Goal: Task Accomplishment & Management: Complete application form

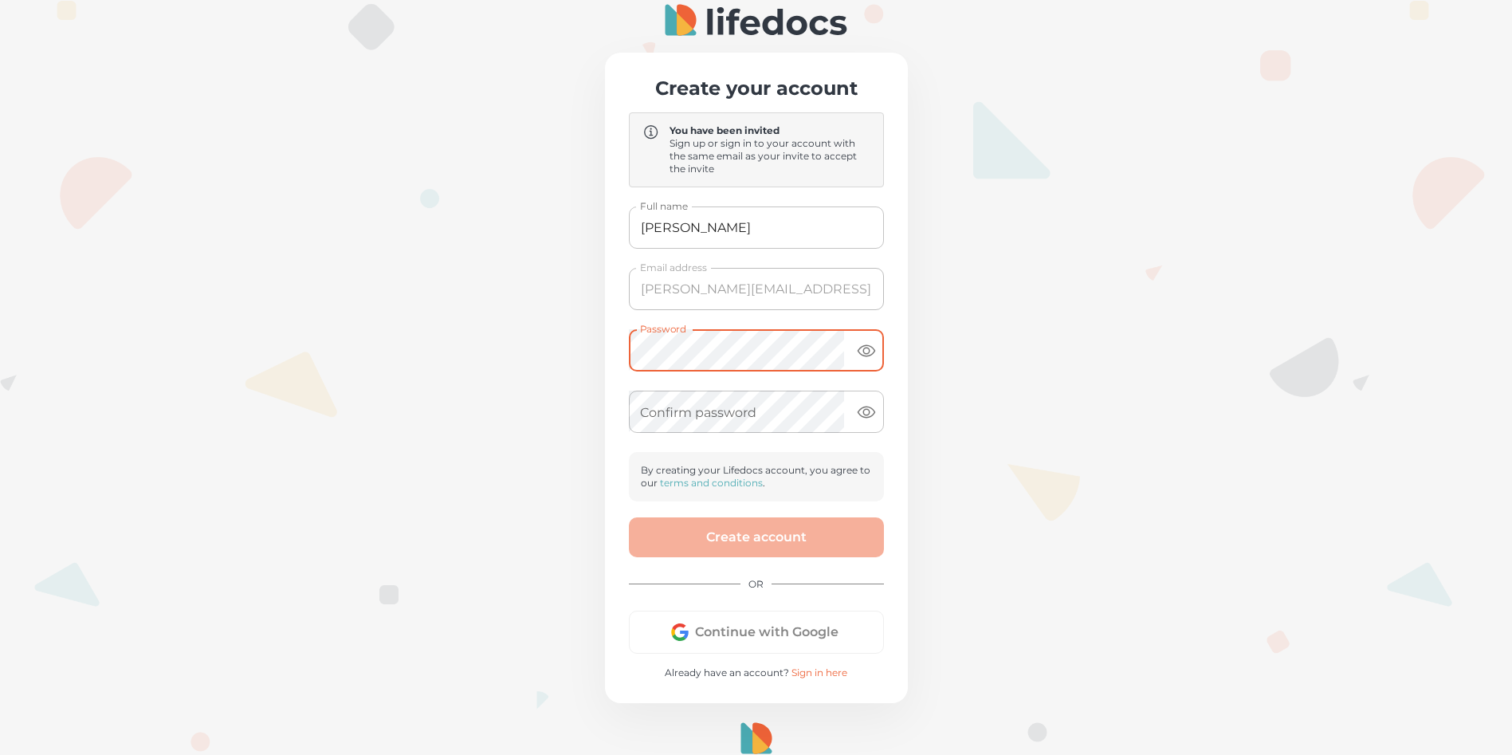
click at [908, 331] on div "Create your account You have been invited Sign up or sign in to your account wi…" at bounding box center [756, 378] width 303 height 650
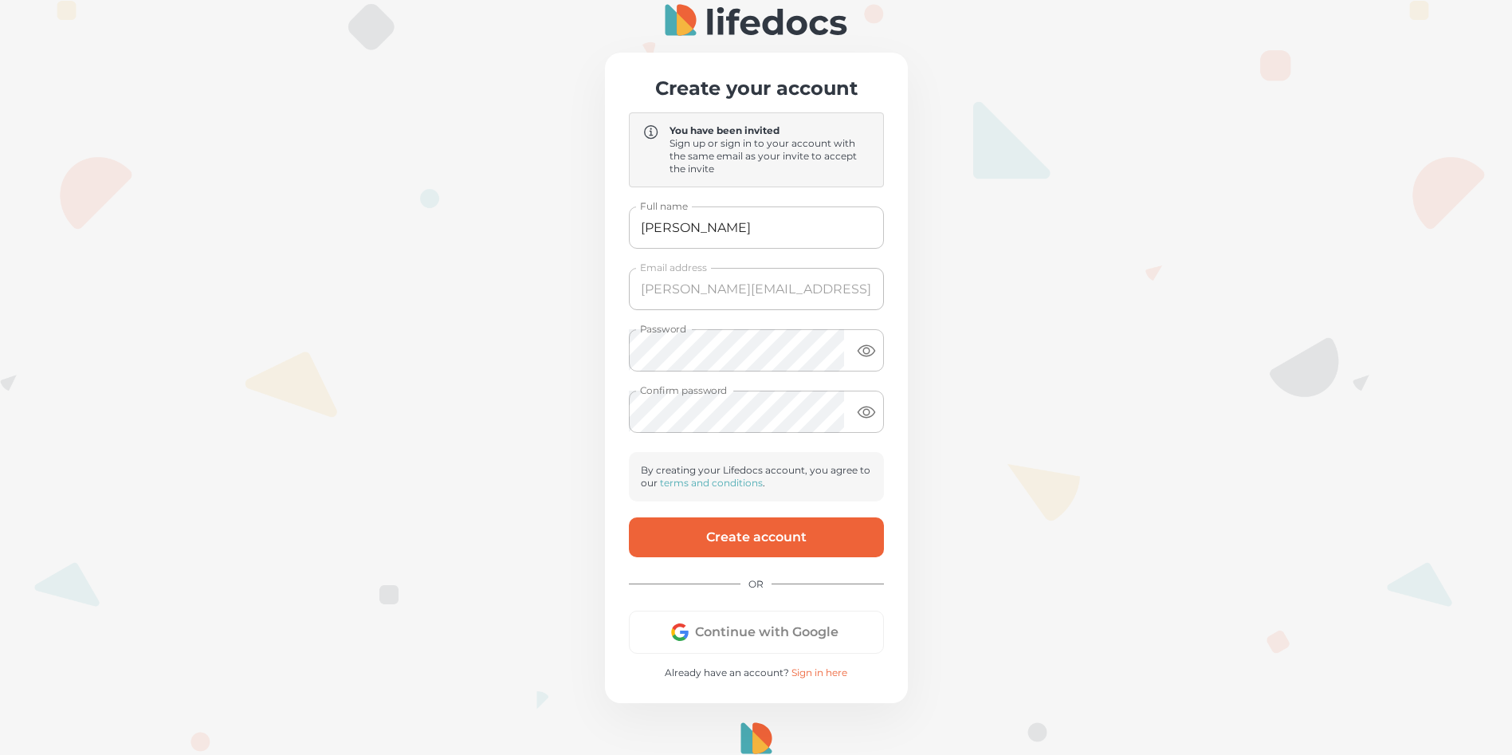
click at [826, 539] on button "Create account" at bounding box center [756, 537] width 255 height 40
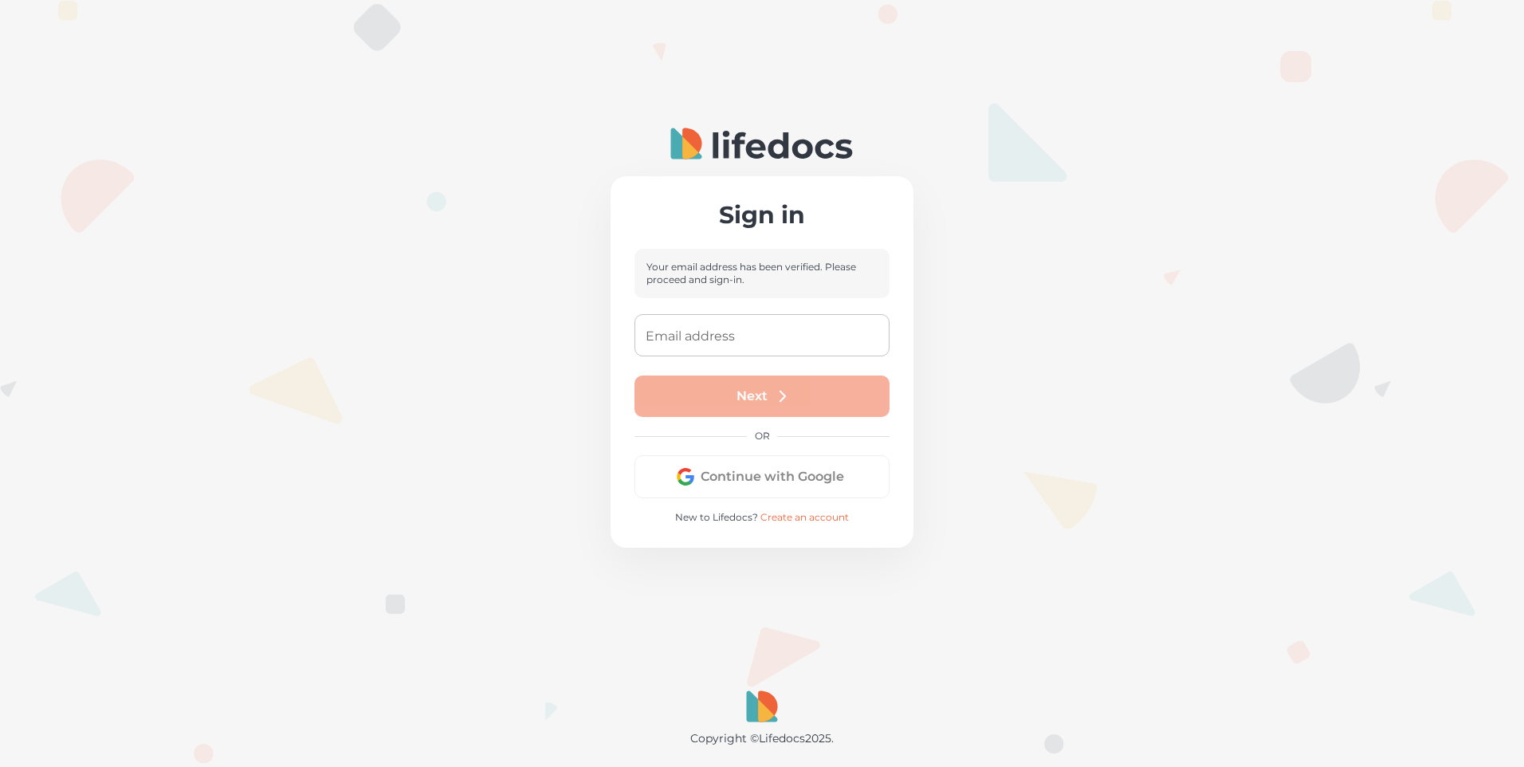
click at [732, 346] on input "Email address" at bounding box center [761, 335] width 255 height 42
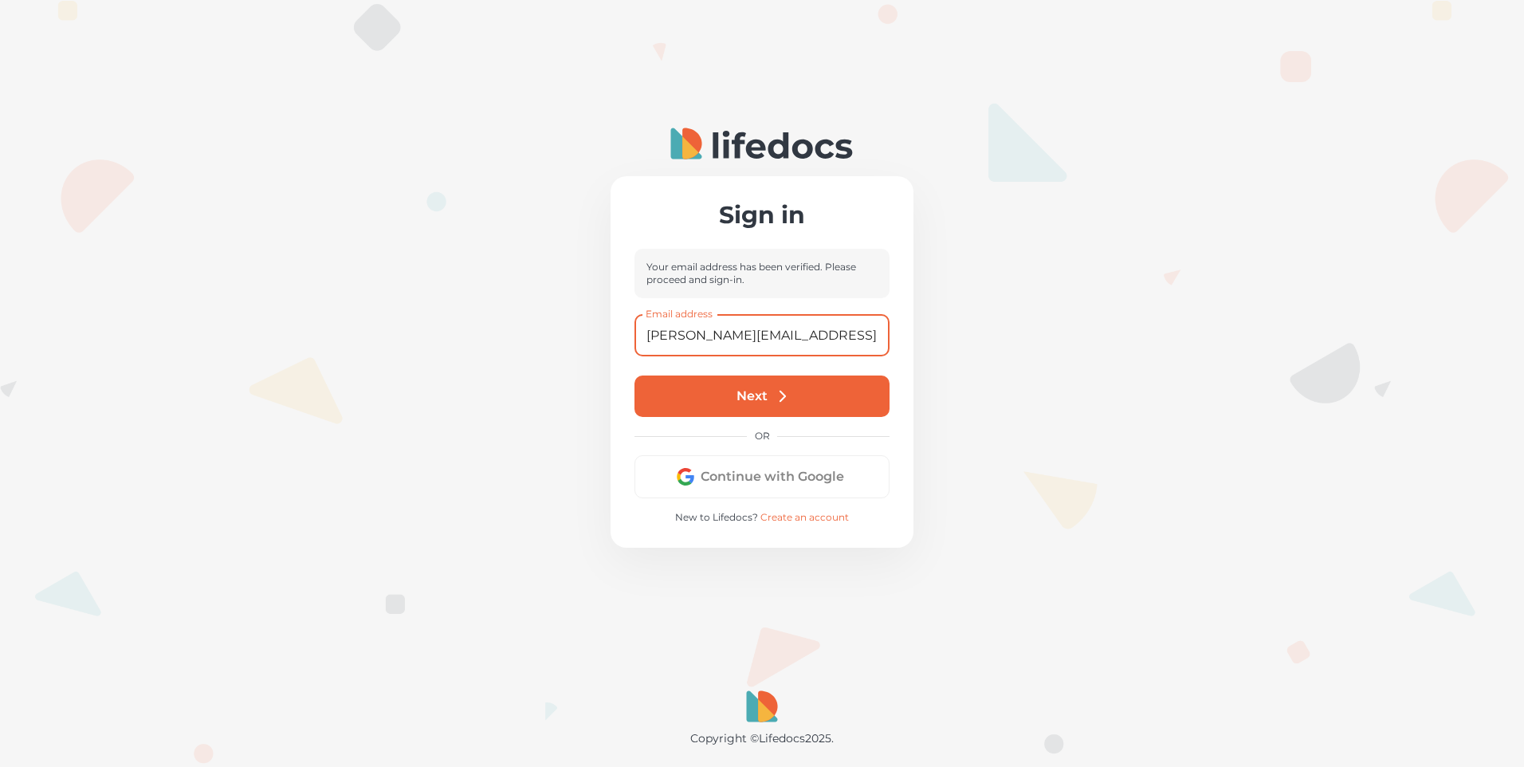
type input "monique@gemelli.co.za"
click at [774, 402] on icon "submit" at bounding box center [783, 396] width 18 height 18
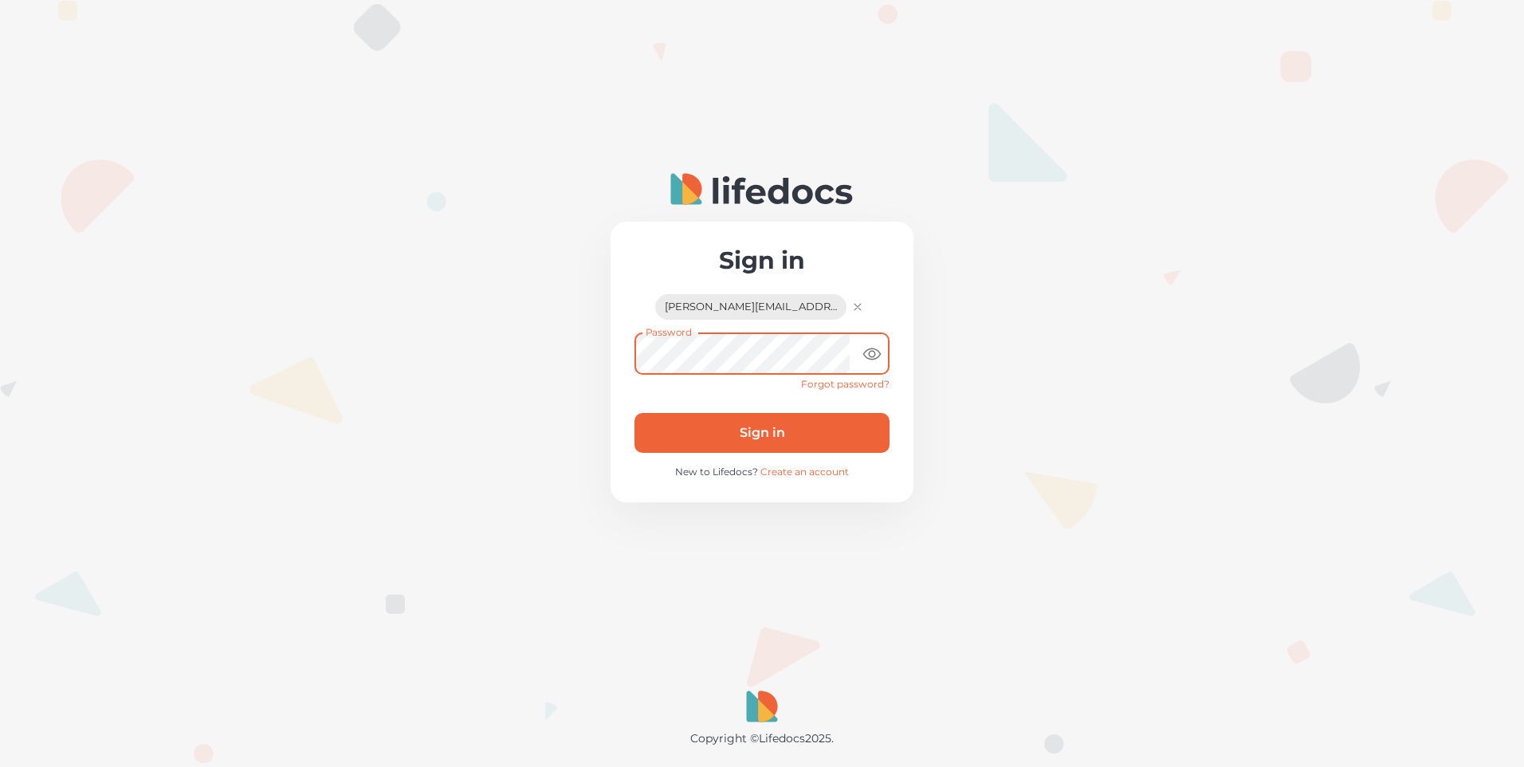
click at [800, 436] on button "Sign in" at bounding box center [761, 433] width 255 height 40
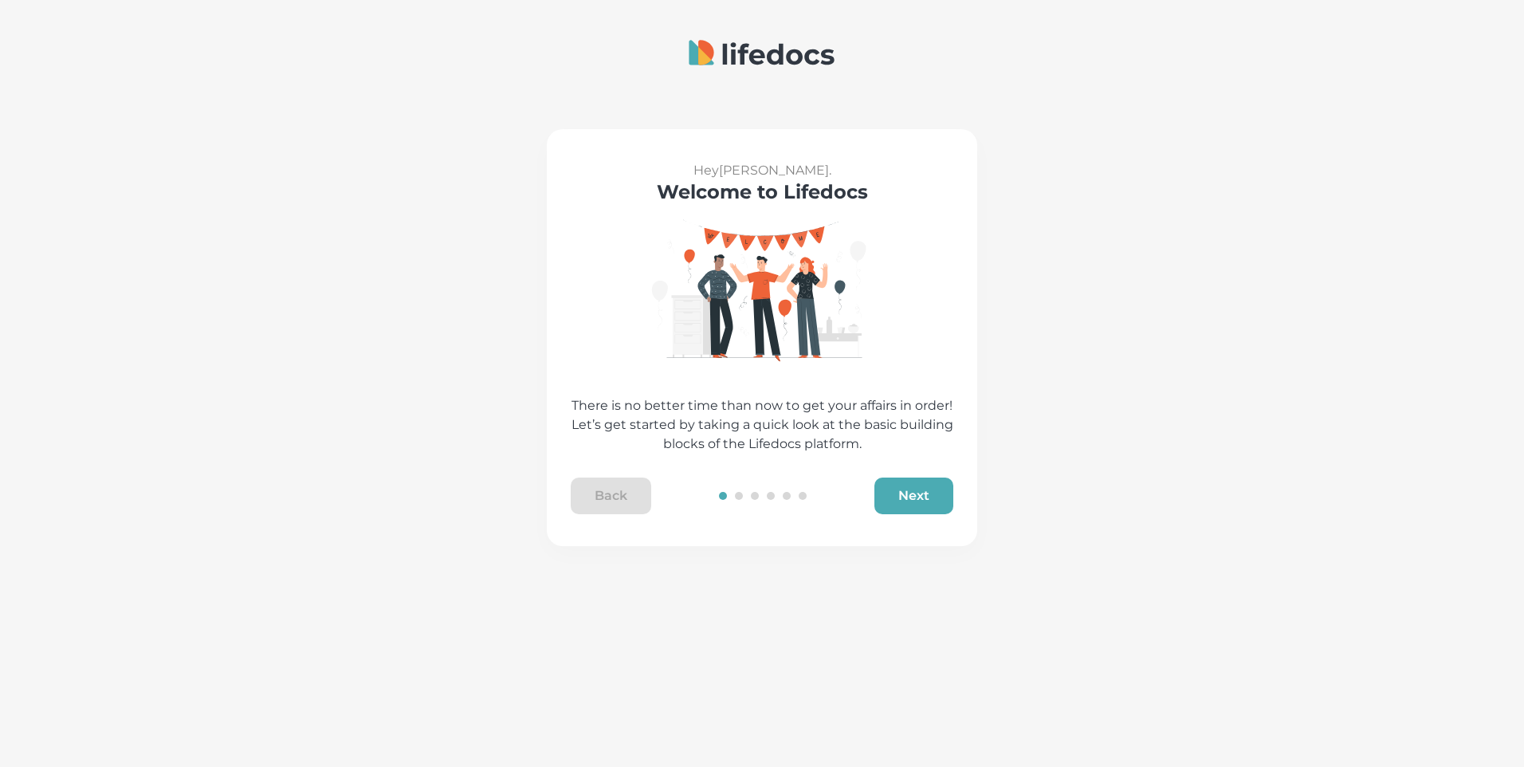
click at [901, 492] on button "Next" at bounding box center [913, 495] width 79 height 37
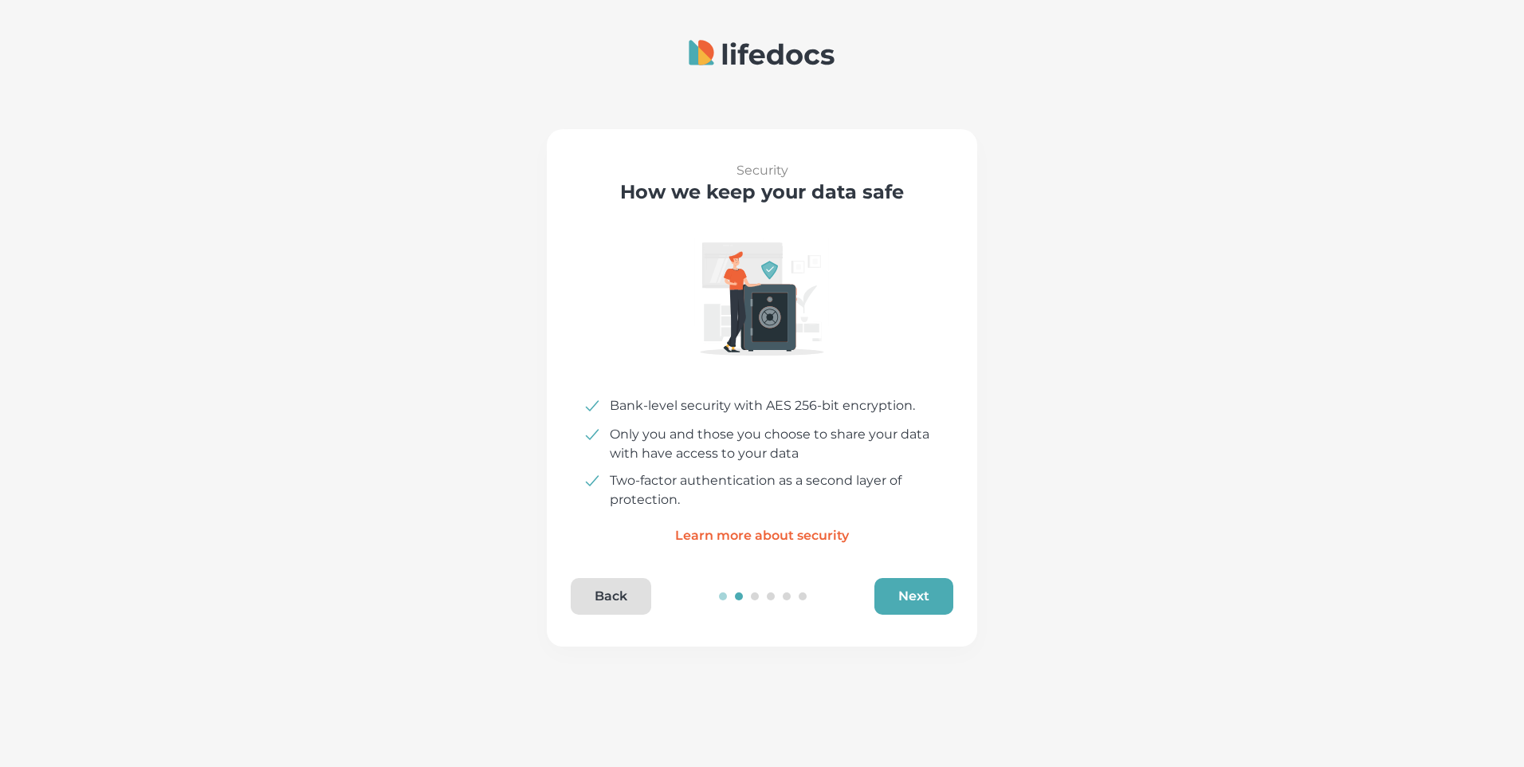
click at [926, 606] on button "Next" at bounding box center [913, 596] width 79 height 37
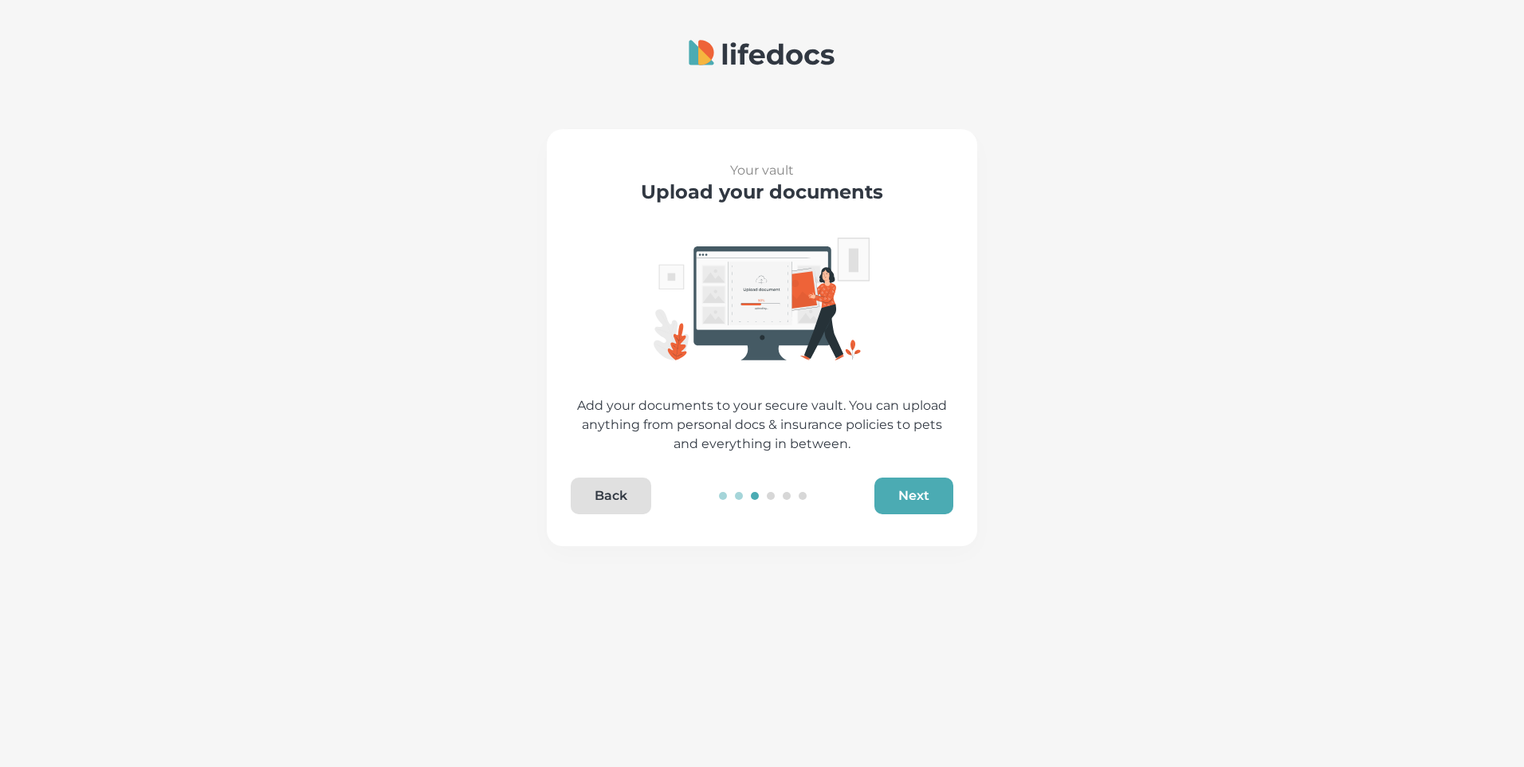
click at [912, 500] on button "Next" at bounding box center [913, 495] width 79 height 37
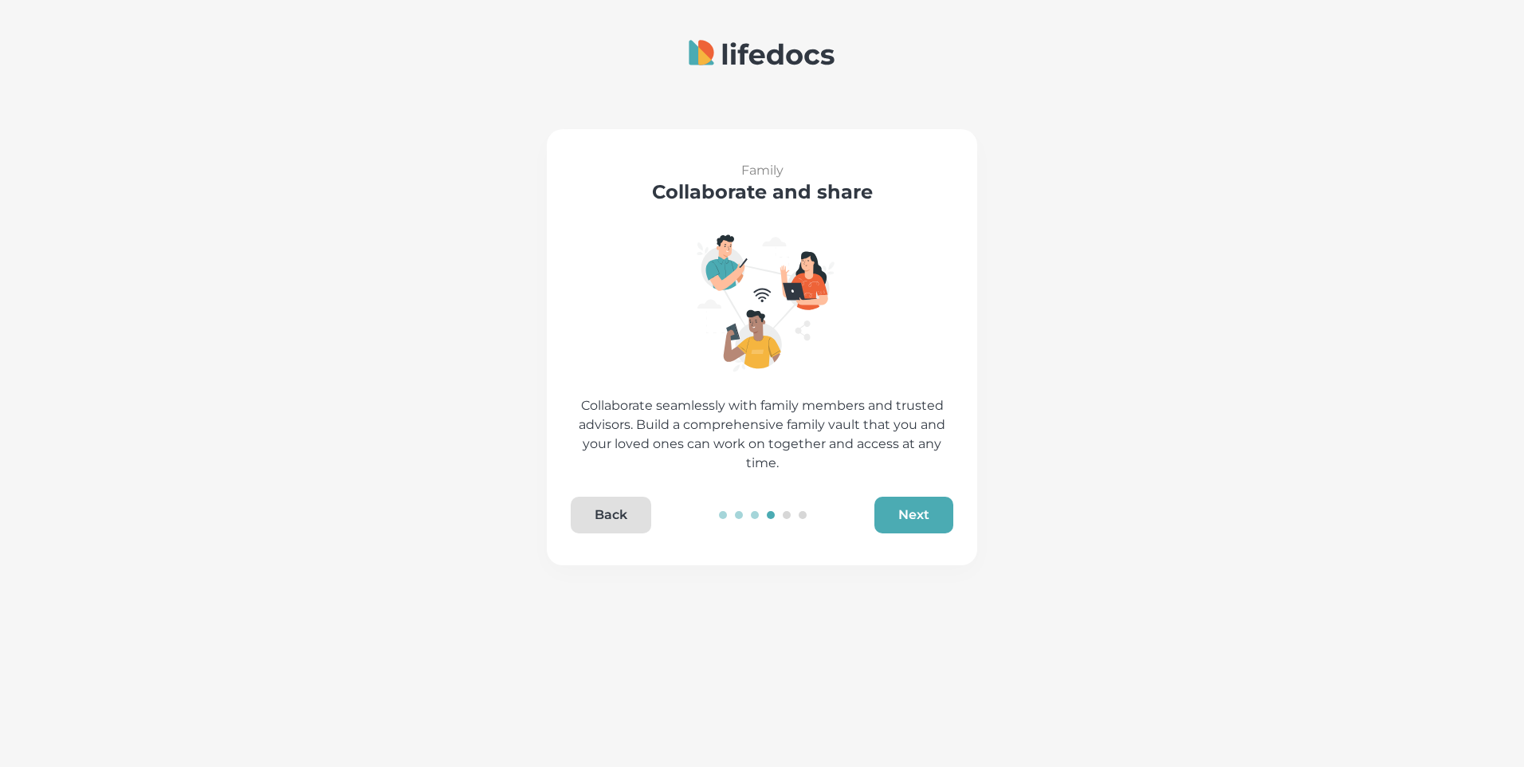
click at [908, 514] on button "Next" at bounding box center [913, 514] width 79 height 37
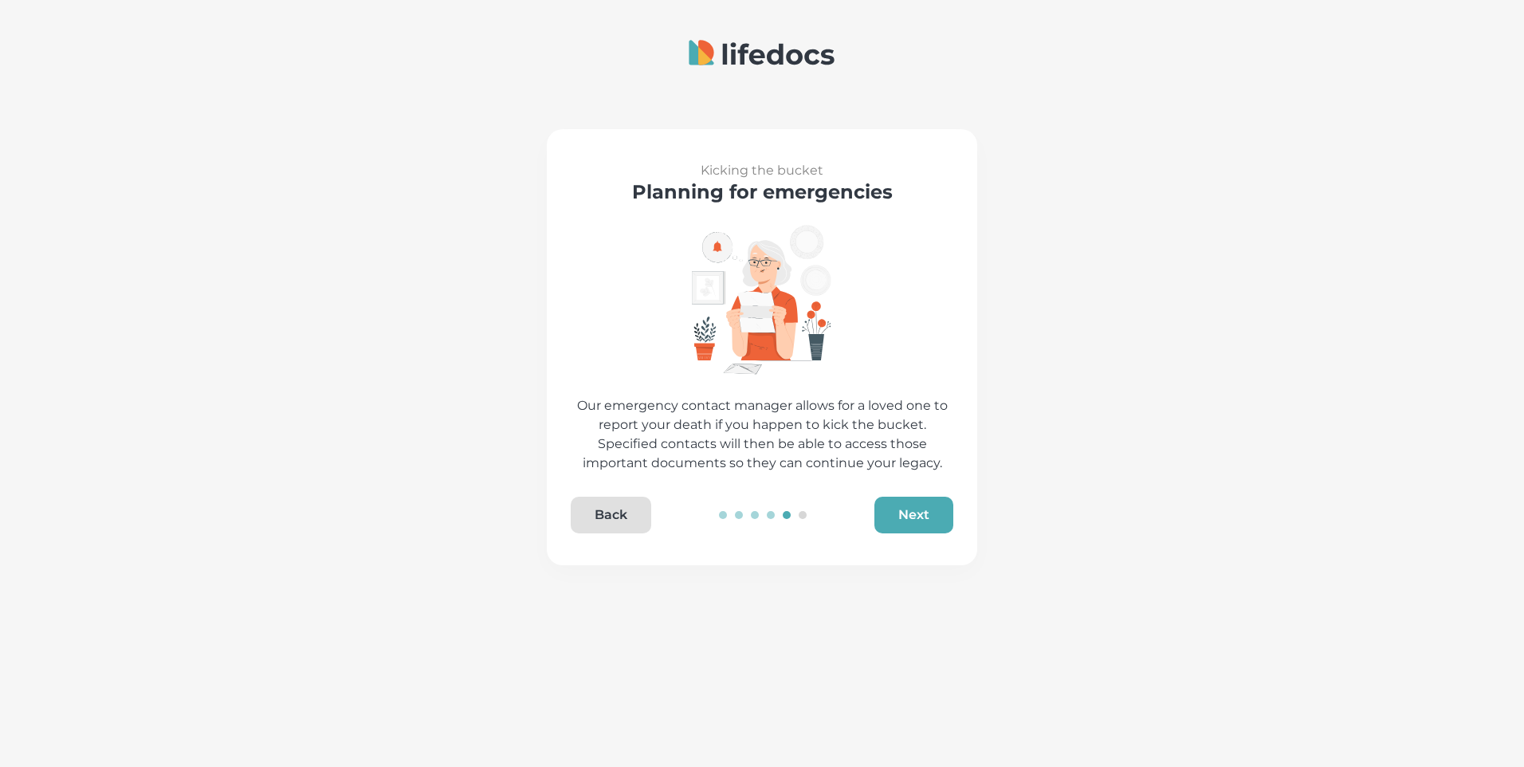
click at [897, 520] on button "Next" at bounding box center [913, 514] width 79 height 37
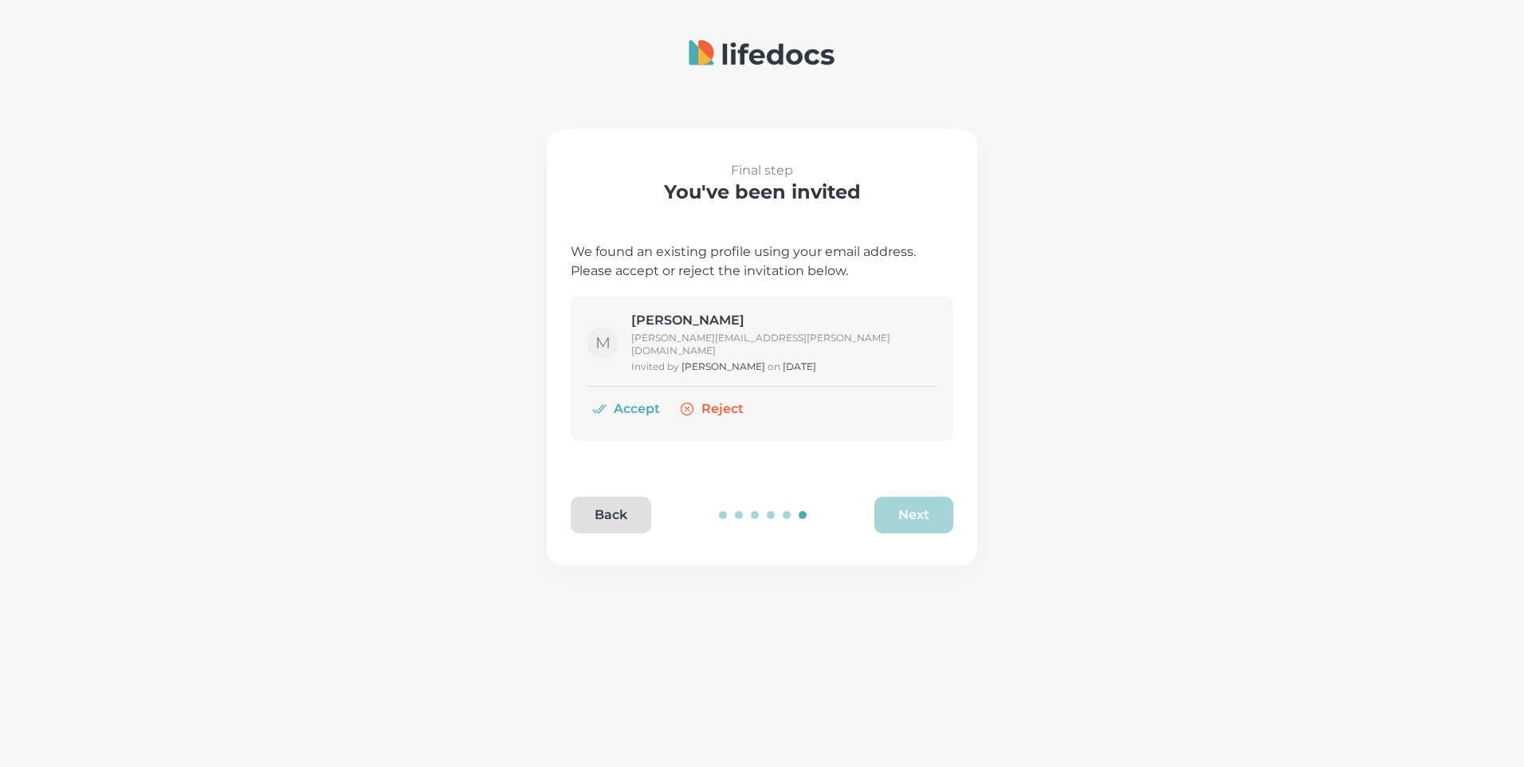
click at [635, 400] on button "Accept" at bounding box center [627, 409] width 81 height 32
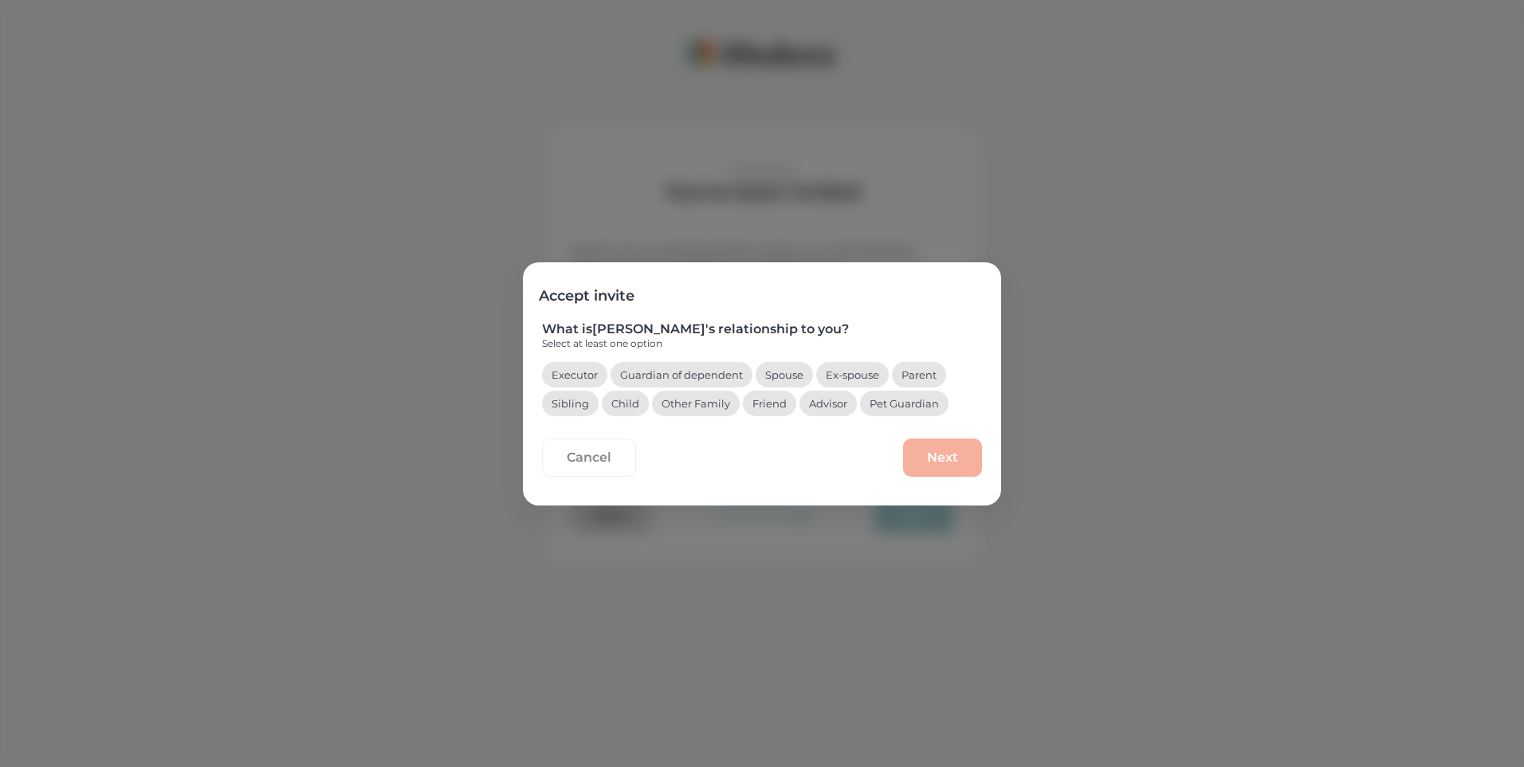
click at [831, 410] on button "Advisor" at bounding box center [827, 403] width 57 height 26
click at [940, 461] on button "Next" at bounding box center [942, 457] width 79 height 38
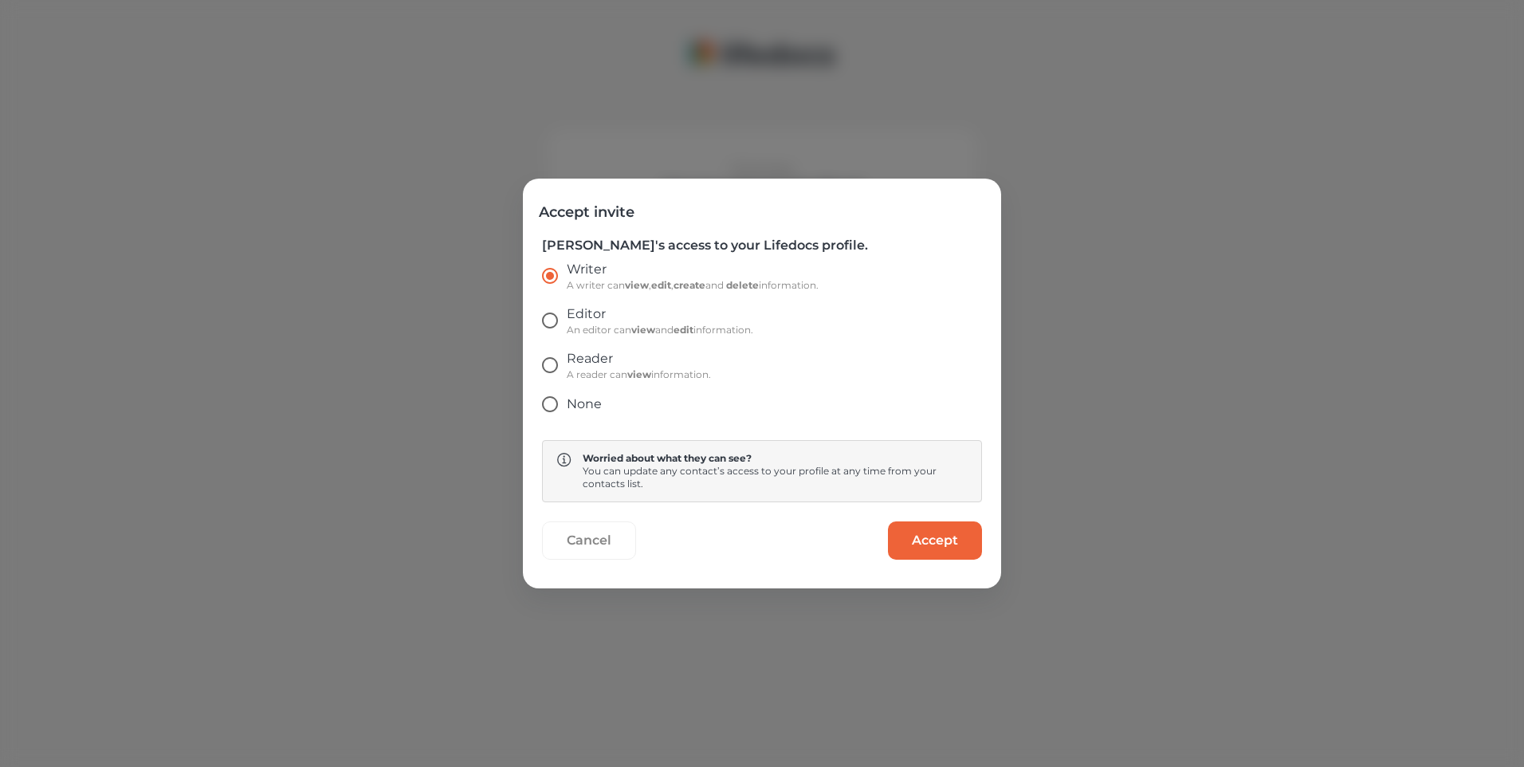
click at [598, 538] on button "Cancel" at bounding box center [589, 540] width 94 height 38
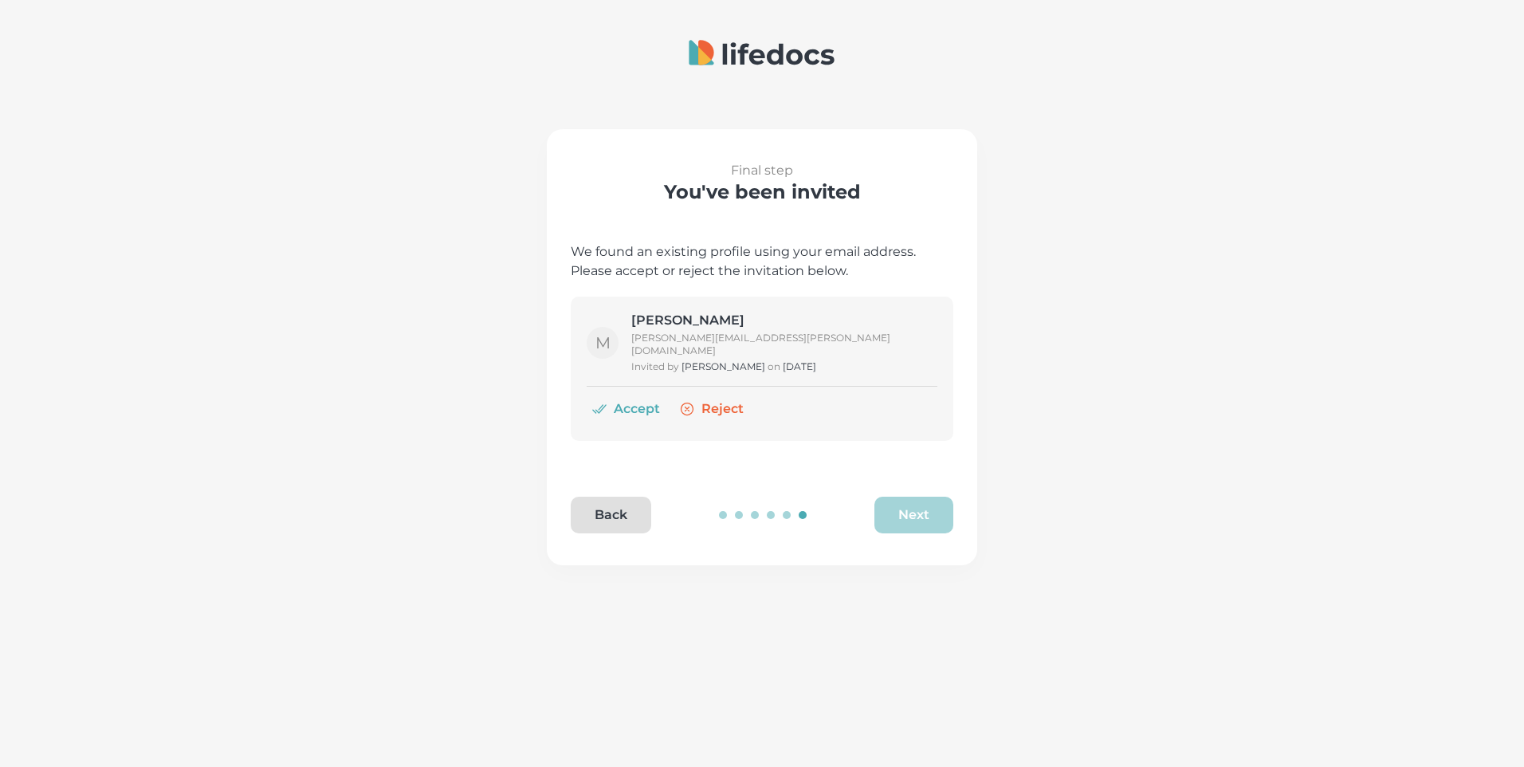
click at [614, 518] on button "Back" at bounding box center [611, 514] width 80 height 37
